Goal: Book appointment/travel/reservation: Book appointment/travel/reservation

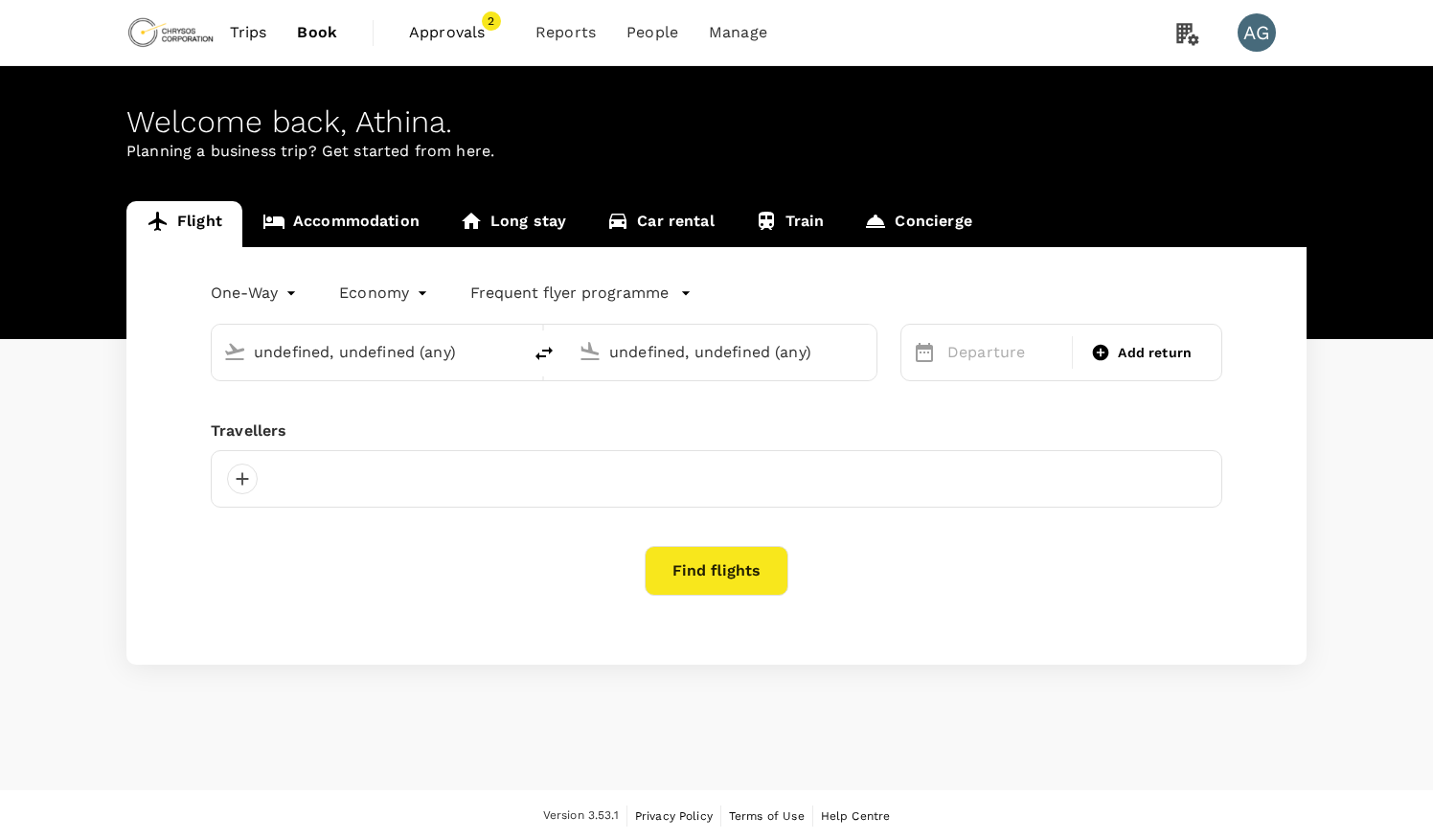
type input "Beijing Capital Intl ([GEOGRAPHIC_DATA])"
type input "Adelaide (ADL)"
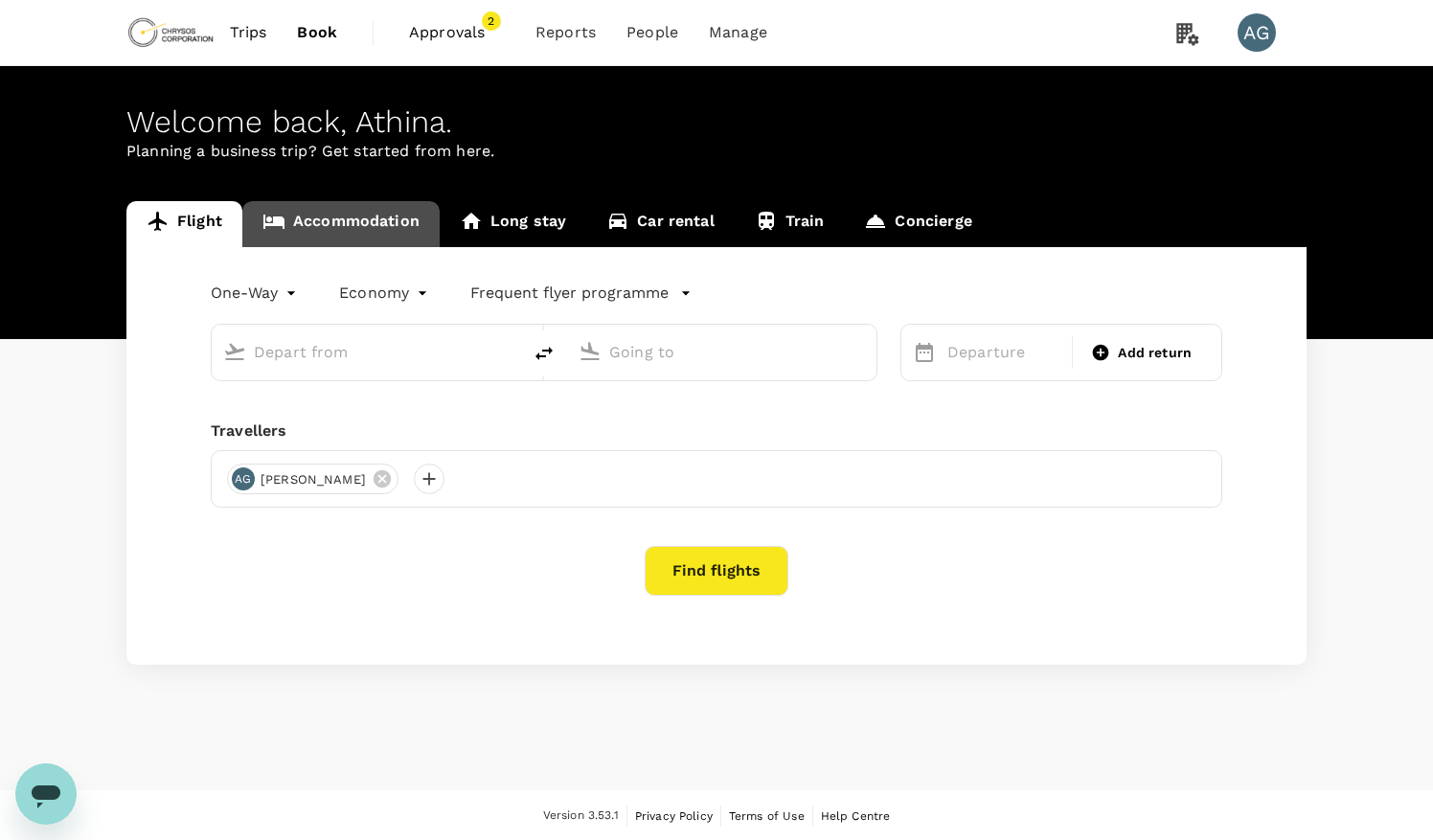
click at [305, 226] on link "Accommodation" at bounding box center [341, 223] width 197 height 46
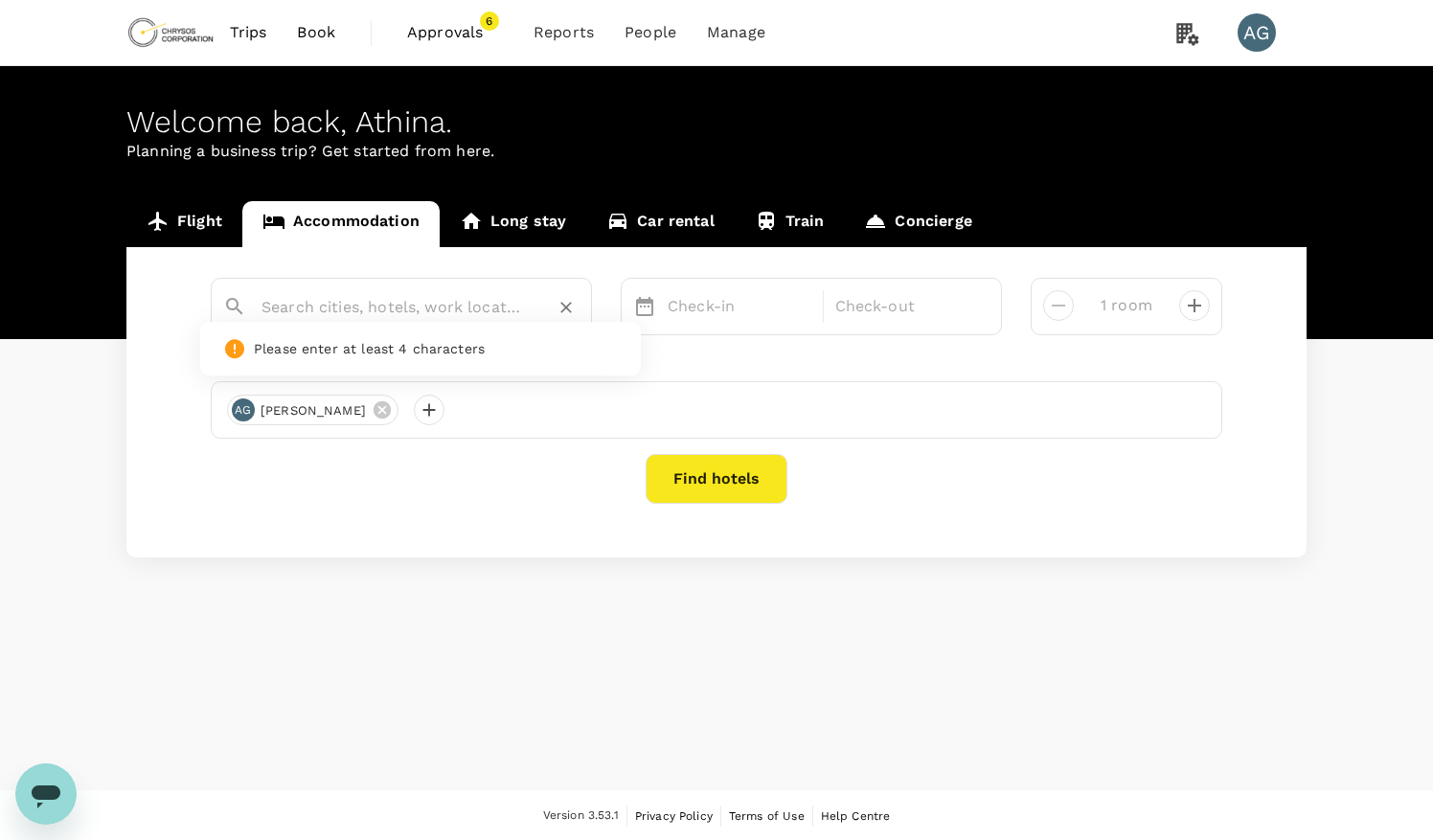
click at [322, 310] on input "text" at bounding box center [393, 307] width 264 height 29
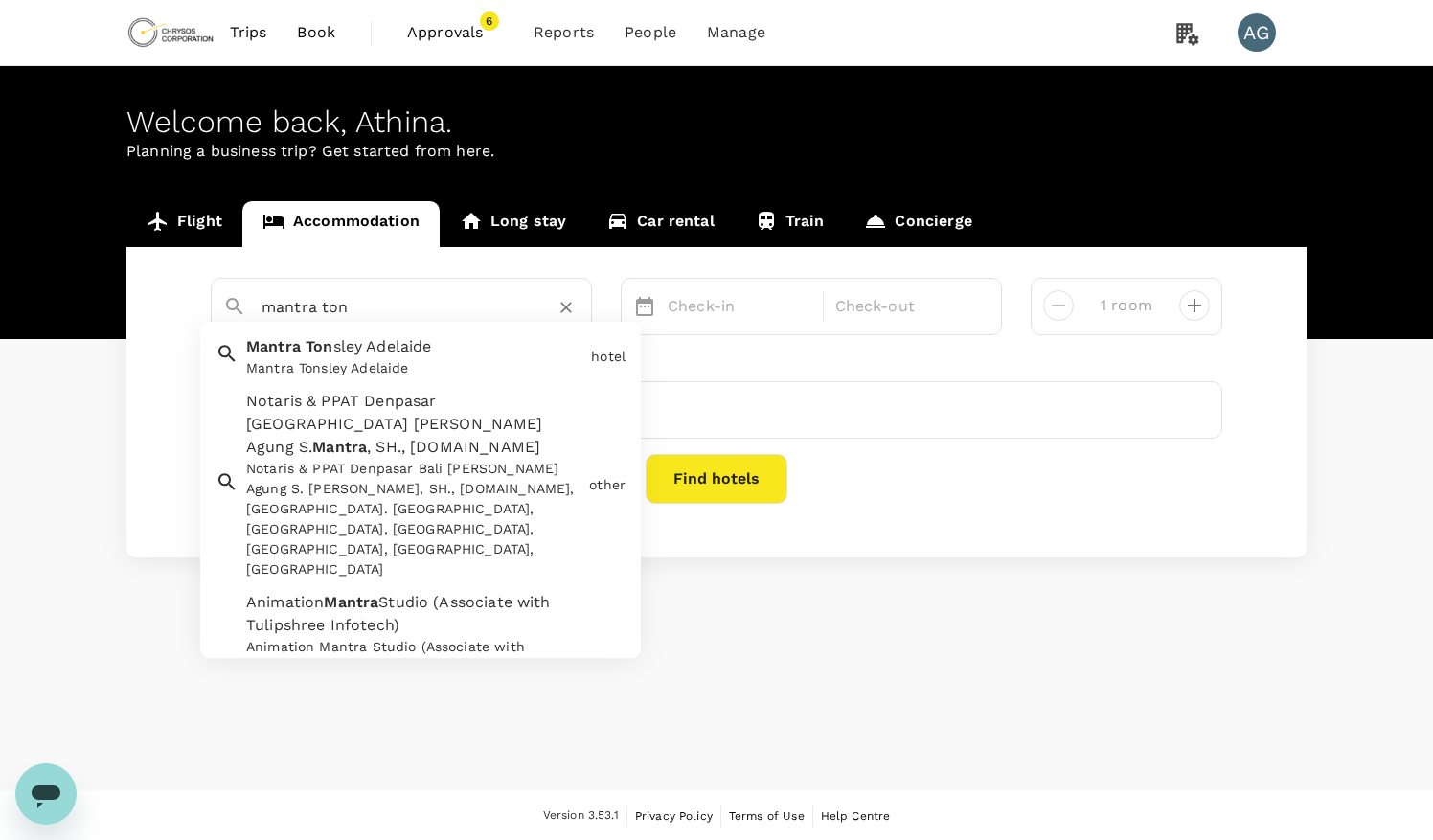
click at [323, 349] on span "Ton" at bounding box center [320, 347] width 27 height 19
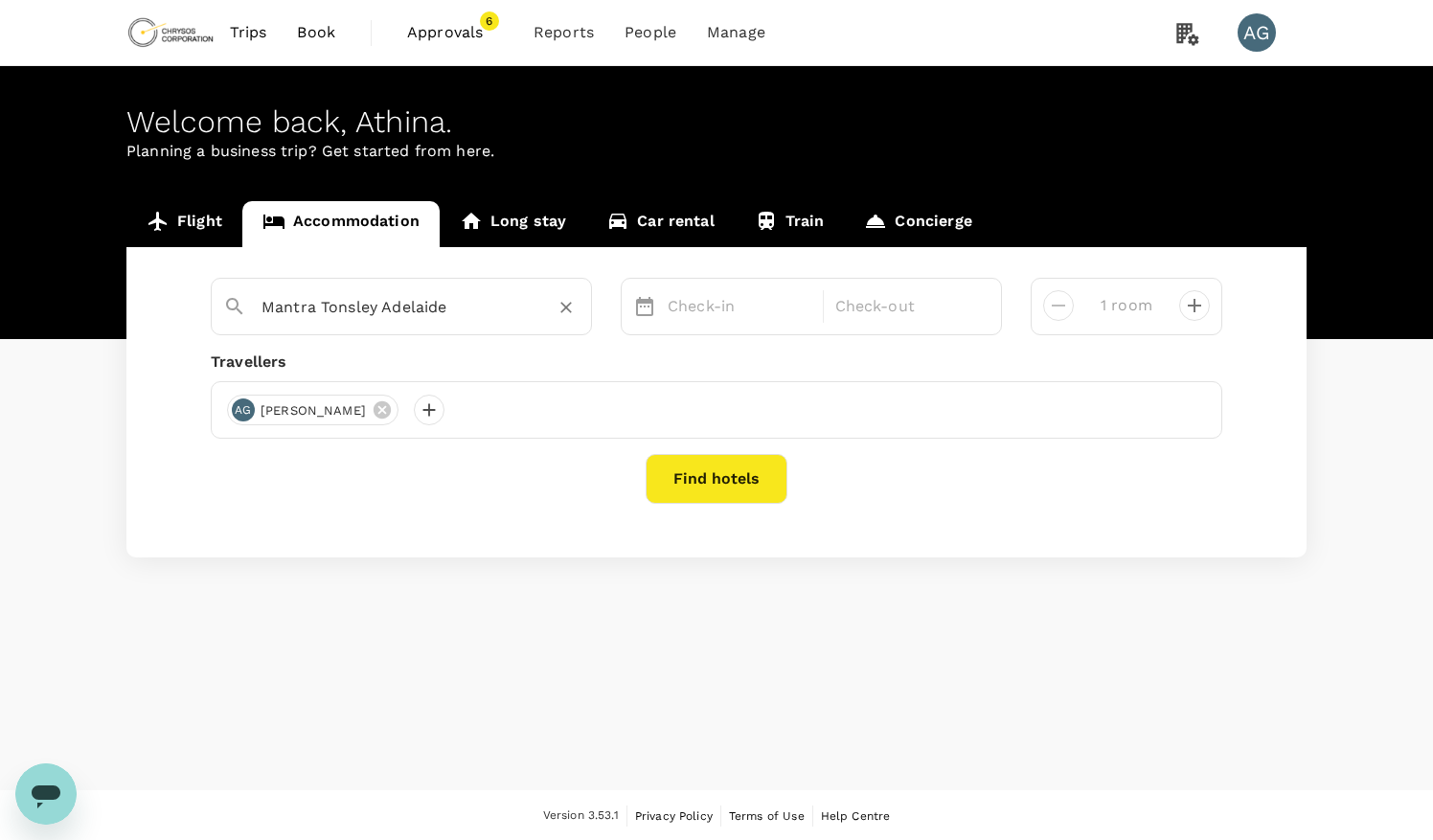
type input "Mantra Tonsley Adelaide"
click at [645, 309] on icon at bounding box center [645, 307] width 23 height 23
click at [698, 307] on p "Check-in" at bounding box center [739, 307] width 143 height 23
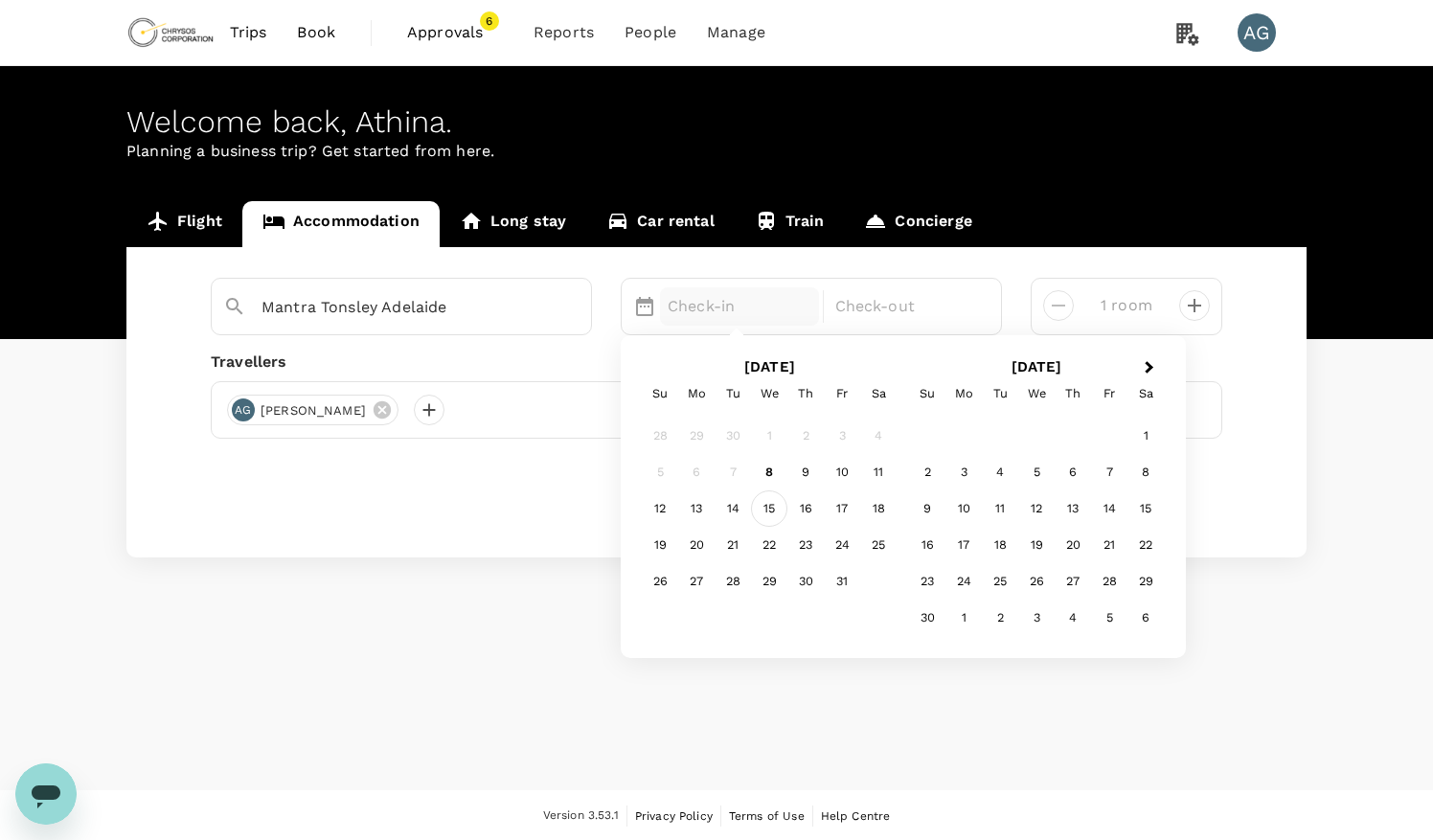
click at [768, 509] on div "15" at bounding box center [769, 509] width 36 height 36
click at [805, 510] on div "16" at bounding box center [805, 509] width 36 height 36
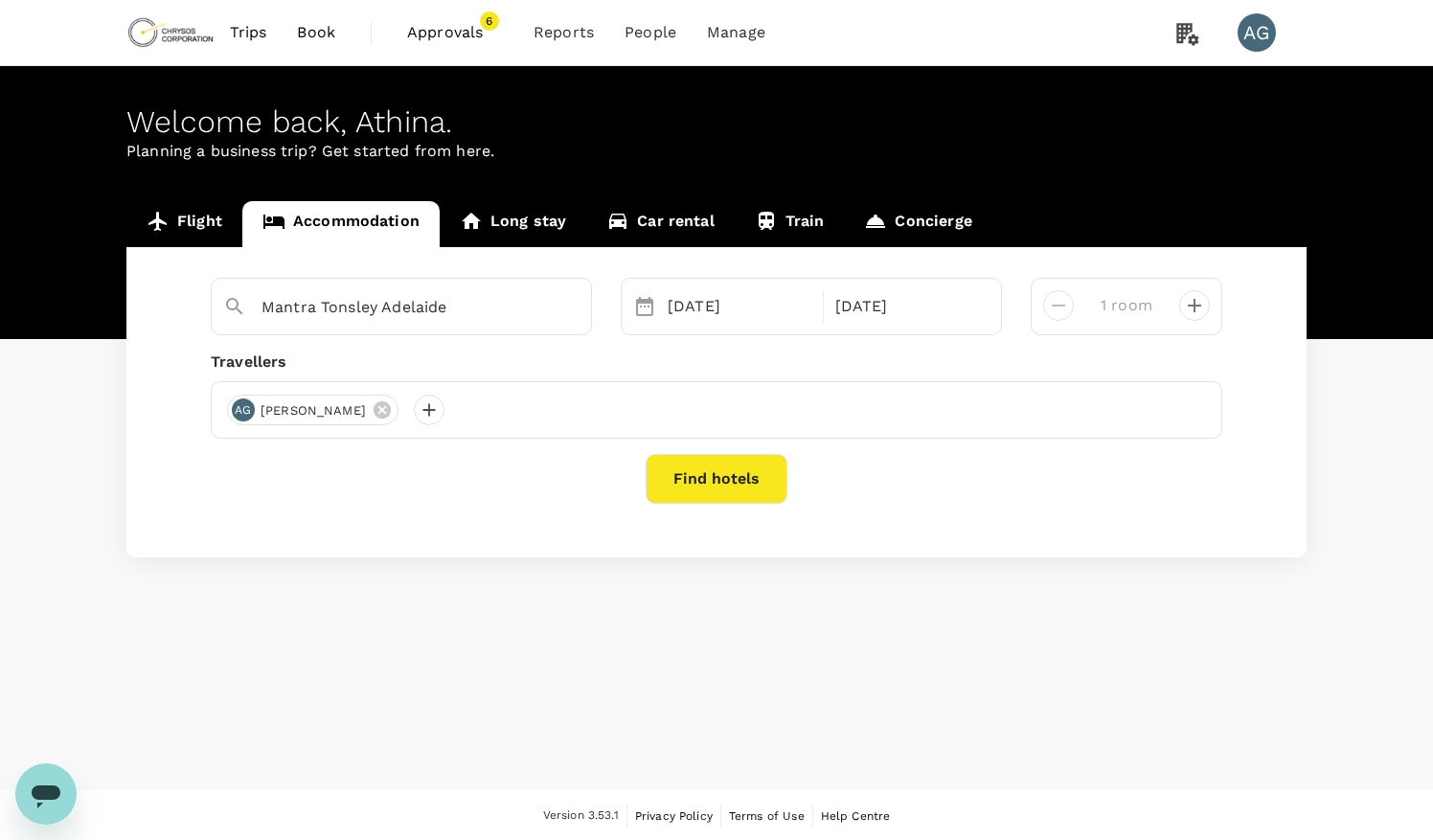
click at [722, 480] on button "Find hotels" at bounding box center [716, 478] width 141 height 50
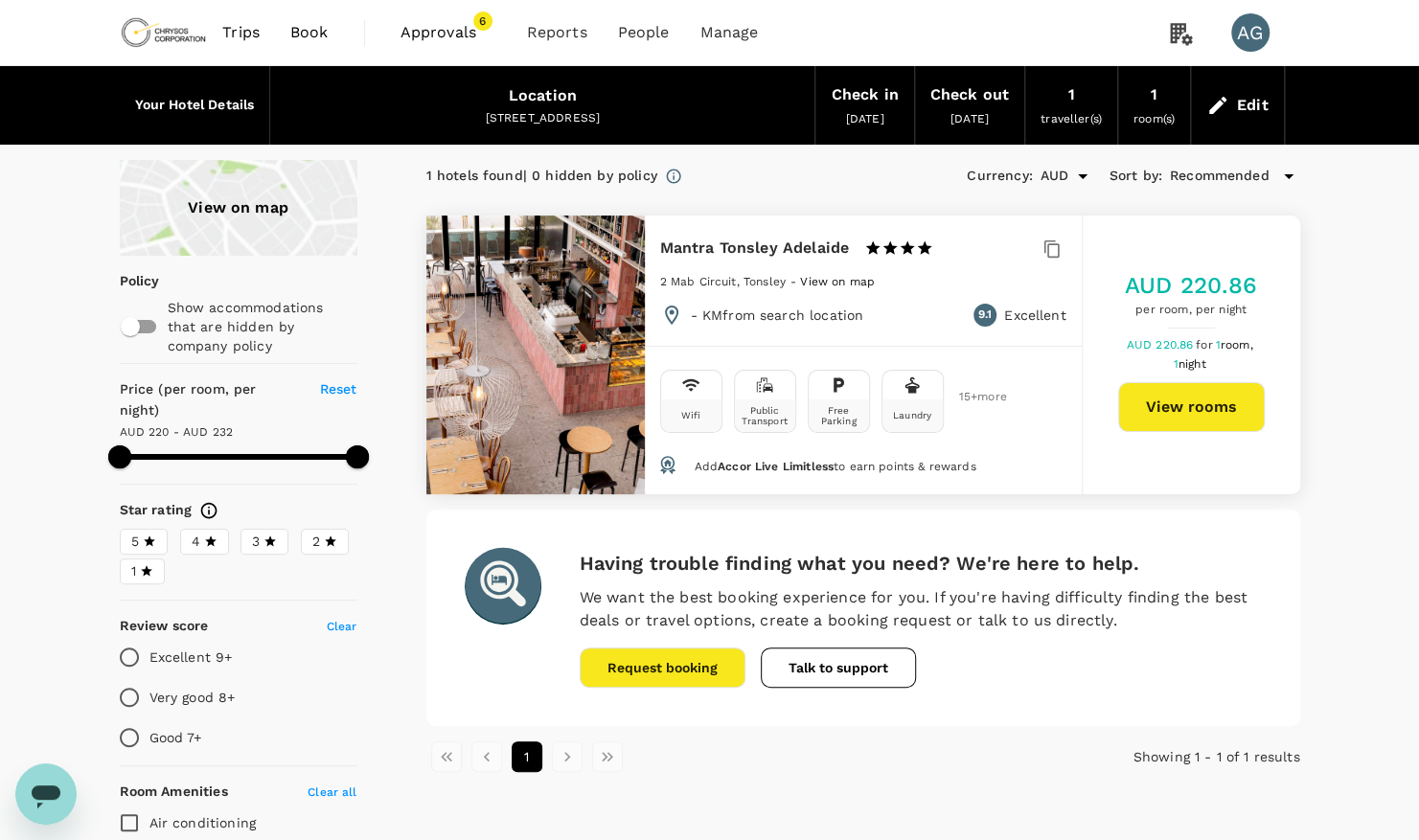
type input "231.59"
